Goal: Information Seeking & Learning: Find specific page/section

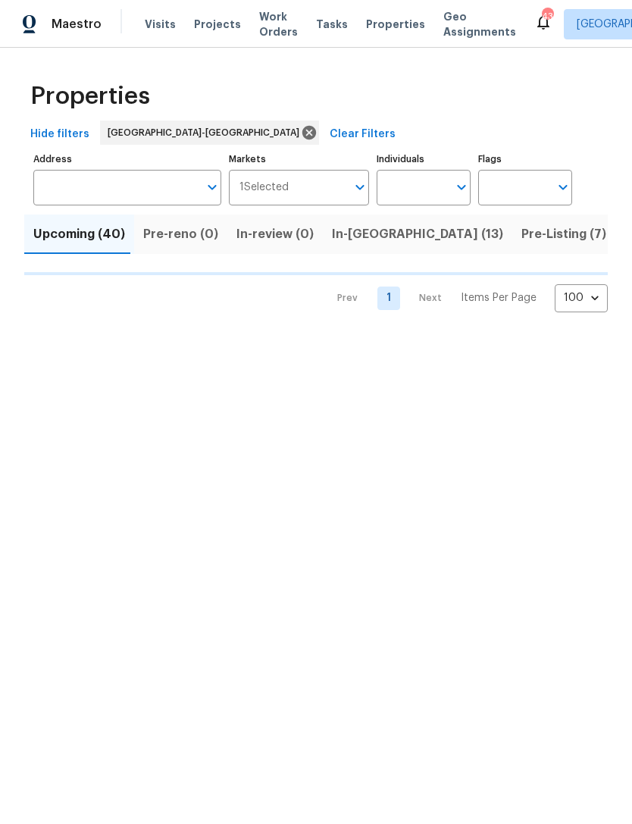
click at [112, 189] on input "Address" at bounding box center [115, 188] width 165 height 36
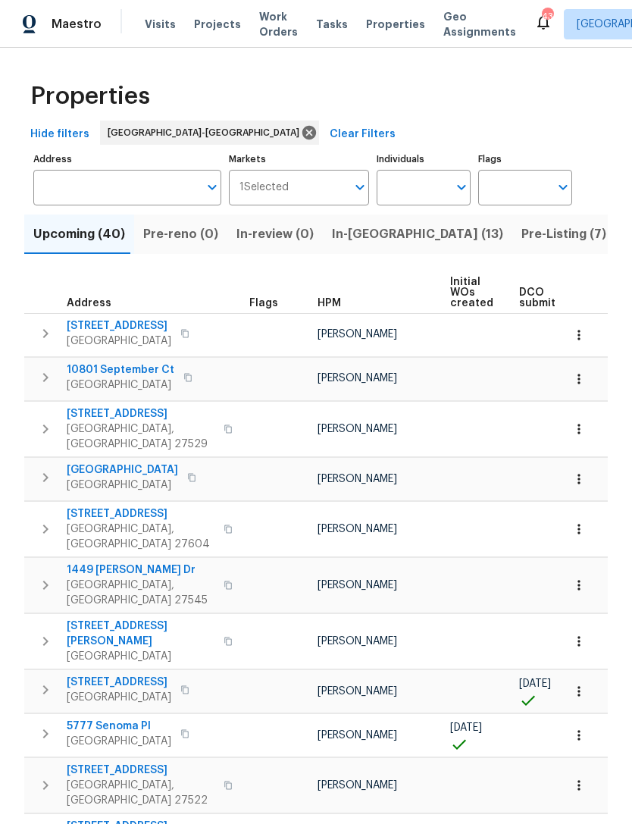
click at [105, 203] on input "Address" at bounding box center [115, 188] width 165 height 36
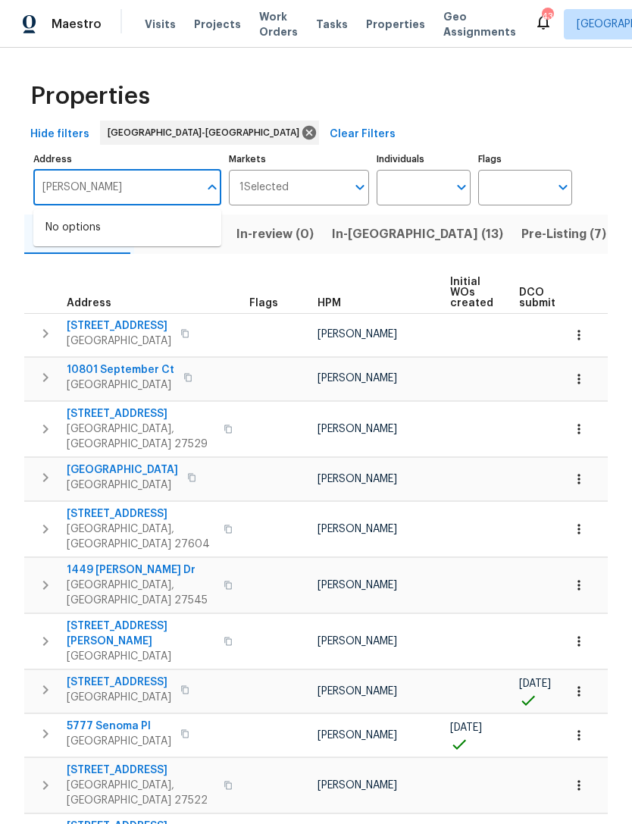
type input "[PERSON_NAME]"
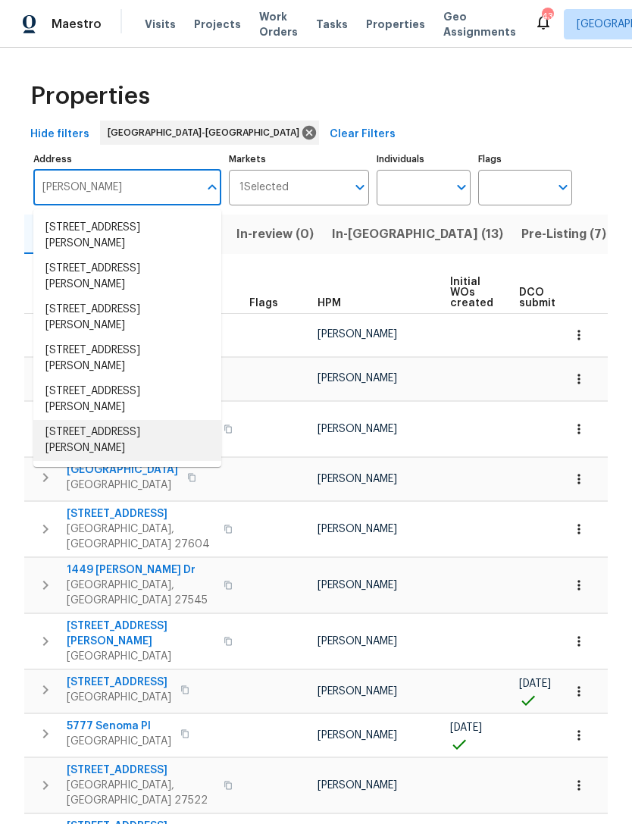
click at [174, 420] on li "[STREET_ADDRESS][PERSON_NAME]" at bounding box center [127, 440] width 188 height 41
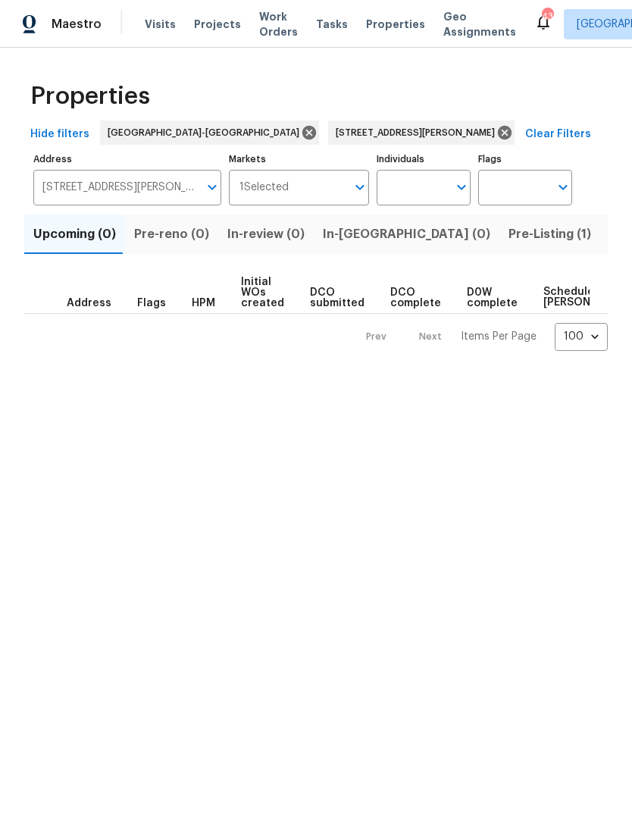
click at [509, 233] on span "Pre-Listing (1)" at bounding box center [550, 234] width 83 height 21
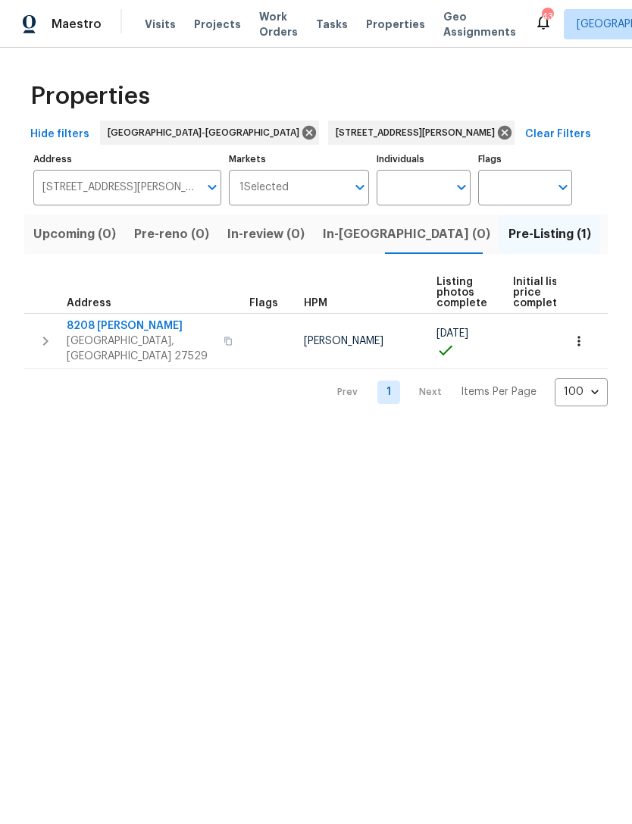
click at [97, 334] on span "8208 [PERSON_NAME]" at bounding box center [141, 325] width 148 height 15
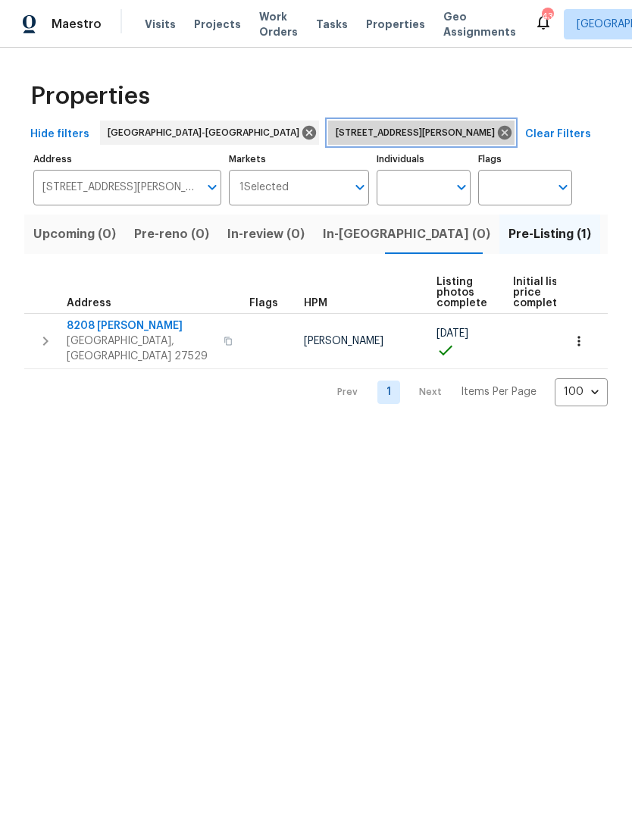
click at [498, 128] on icon at bounding box center [505, 133] width 14 height 14
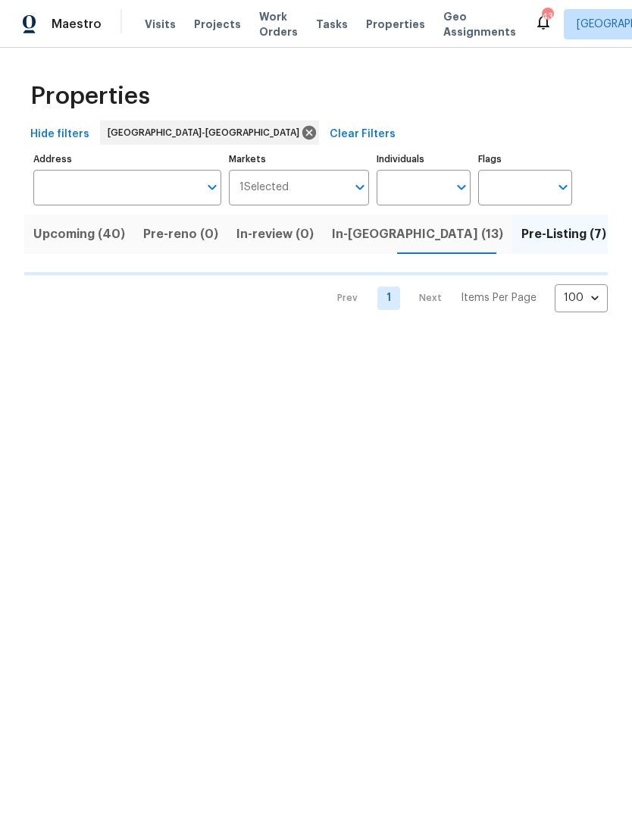
click at [409, 180] on input "Individuals" at bounding box center [412, 188] width 71 height 36
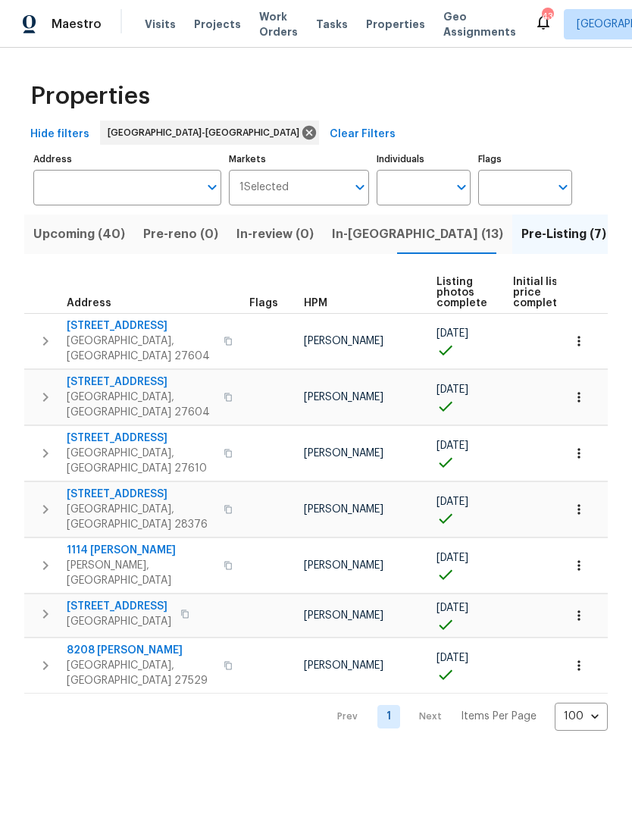
click at [405, 176] on input "Individuals" at bounding box center [412, 188] width 71 height 36
type input "[PERSON_NAME]"
click at [439, 232] on li "[PERSON_NAME]" at bounding box center [424, 236] width 70 height 32
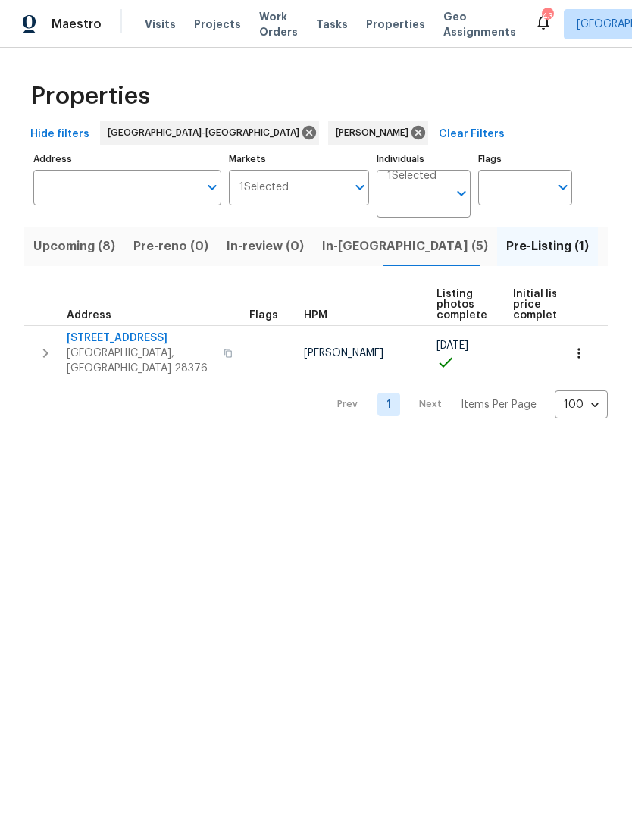
click at [46, 245] on span "Upcoming (8)" at bounding box center [74, 246] width 82 height 21
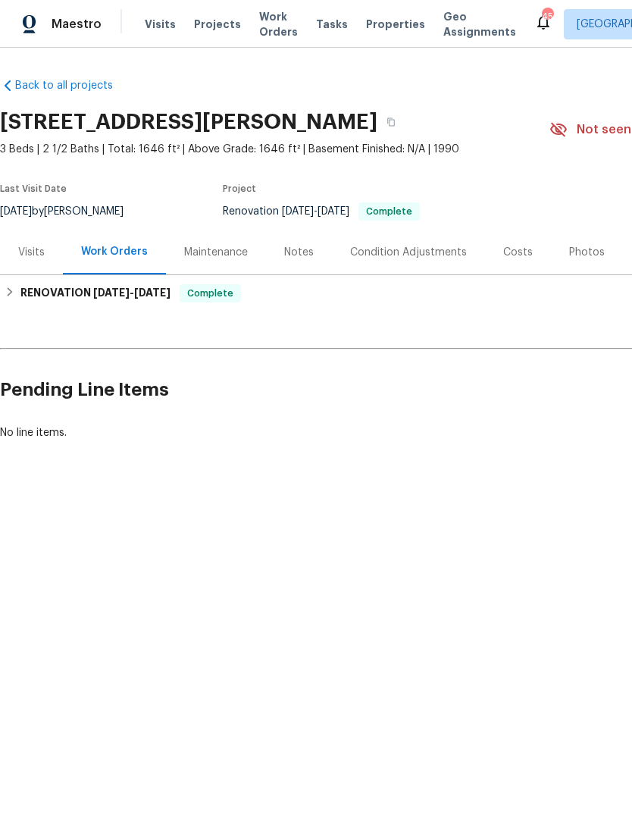
click at [36, 255] on div "Visits" at bounding box center [31, 252] width 27 height 15
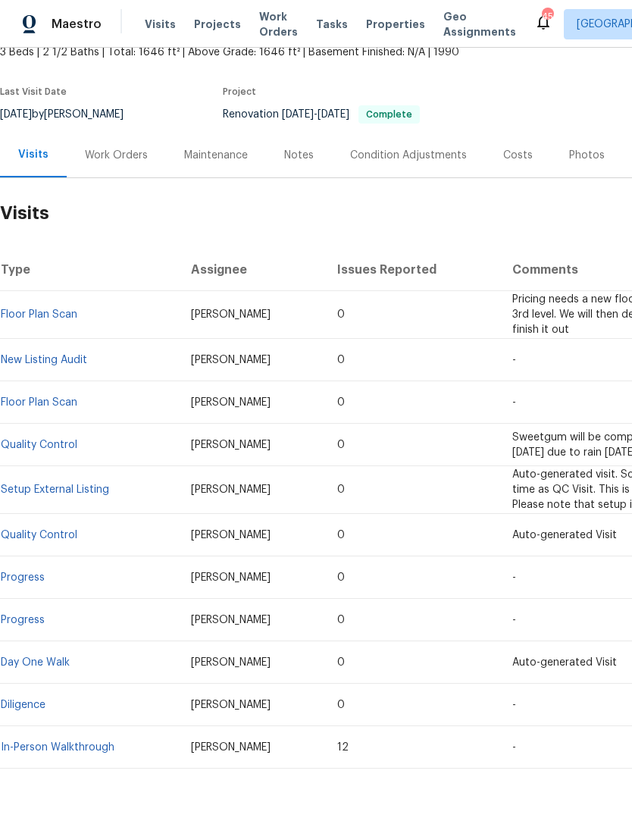
scroll to position [96, 0]
click at [233, 351] on td "[PERSON_NAME]" at bounding box center [252, 361] width 147 height 42
click at [50, 357] on link "New Listing Audit" at bounding box center [44, 360] width 86 height 11
